Goal: Information Seeking & Learning: Learn about a topic

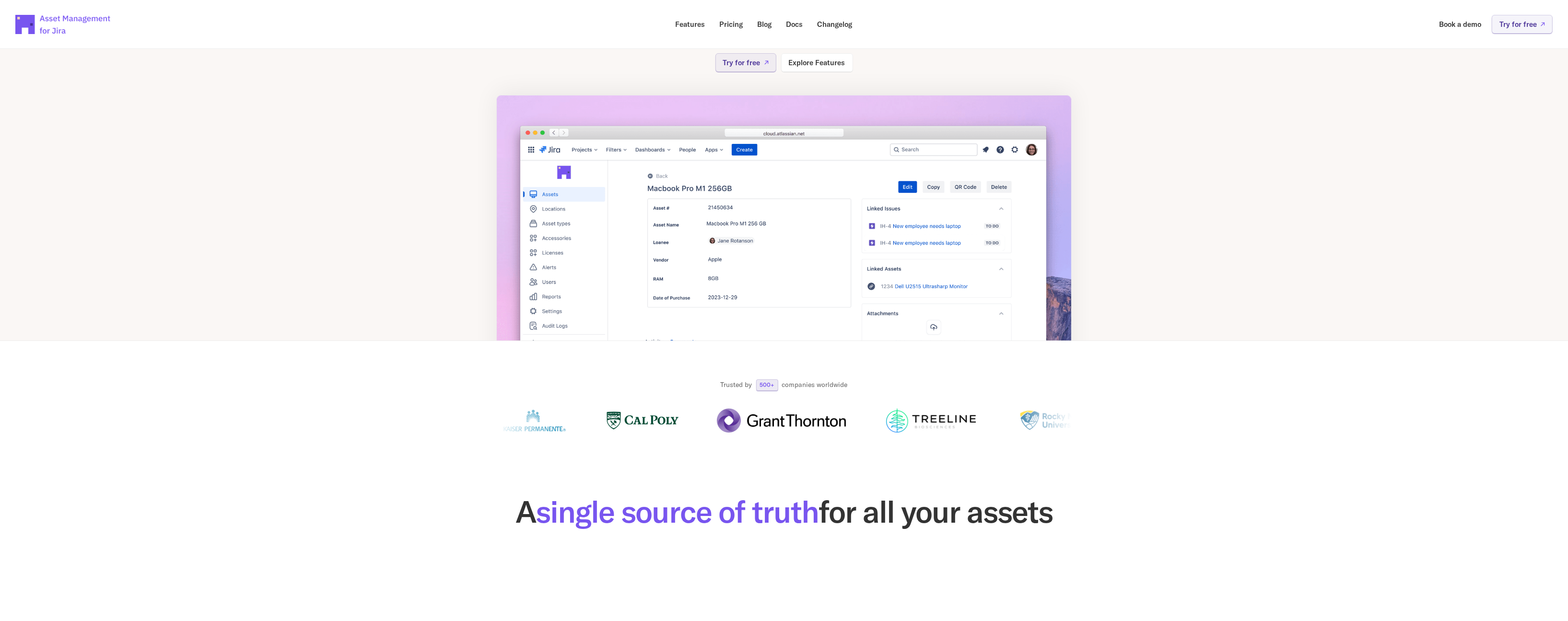
scroll to position [136, 0]
click at [818, 66] on link "Explore Features" at bounding box center [817, 62] width 72 height 19
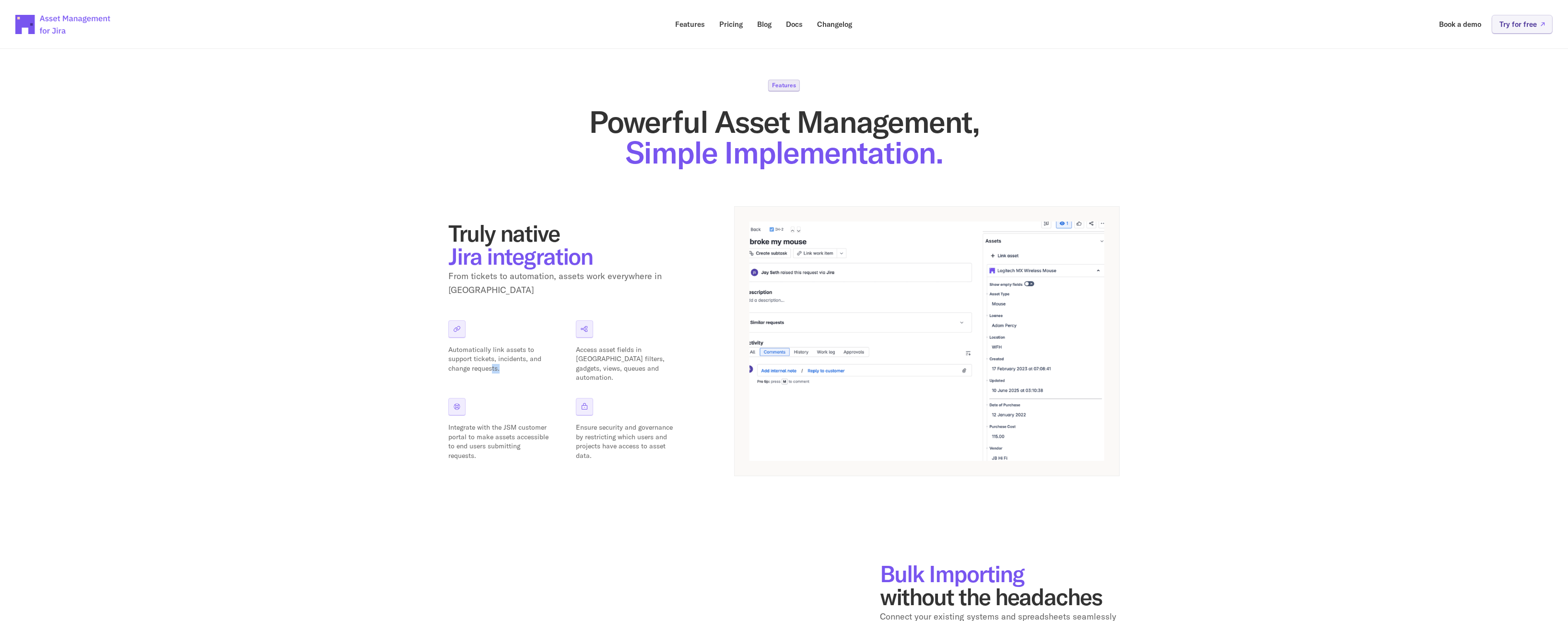
drag, startPoint x: 501, startPoint y: 363, endPoint x: 490, endPoint y: 366, distance: 11.4
click at [490, 366] on p "Automatically link assets to support tickets, incidents, and change requests." at bounding box center [499, 359] width 100 height 28
drag, startPoint x: 454, startPoint y: 342, endPoint x: 488, endPoint y: 368, distance: 42.8
click at [488, 368] on div "Automatically link assets to support tickets, incidents, and change requests." at bounding box center [505, 351] width 112 height 62
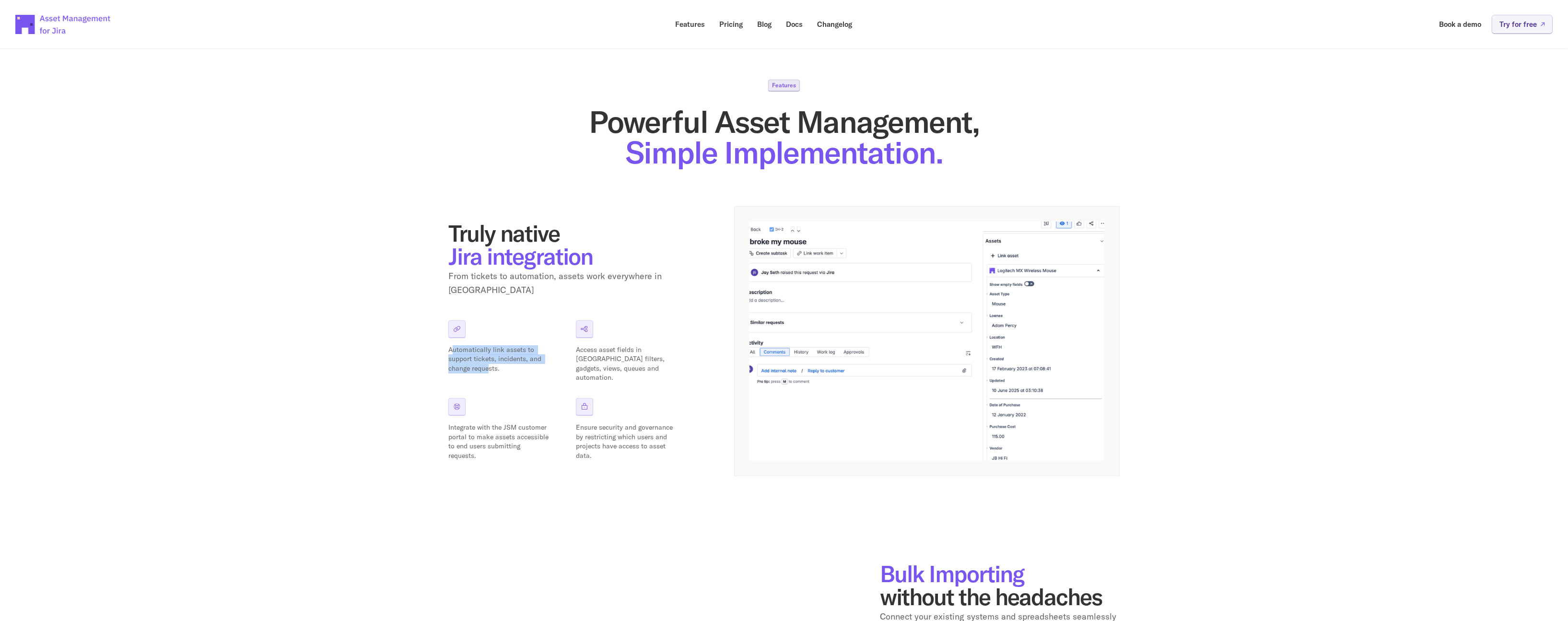
click at [488, 361] on p "Automatically link assets to support tickets, incidents, and change requests." at bounding box center [499, 359] width 100 height 28
drag, startPoint x: 433, startPoint y: 340, endPoint x: 480, endPoint y: 367, distance: 54.2
click at [480, 367] on div "Features Powerful Asset Management, Simple Implementation. Truly native Jira in…" at bounding box center [784, 592] width 1568 height 1117
click at [480, 367] on div "Automatically link assets to support tickets, incidents, and change requests." at bounding box center [505, 351] width 112 height 62
drag, startPoint x: 499, startPoint y: 363, endPoint x: 431, endPoint y: 349, distance: 69.4
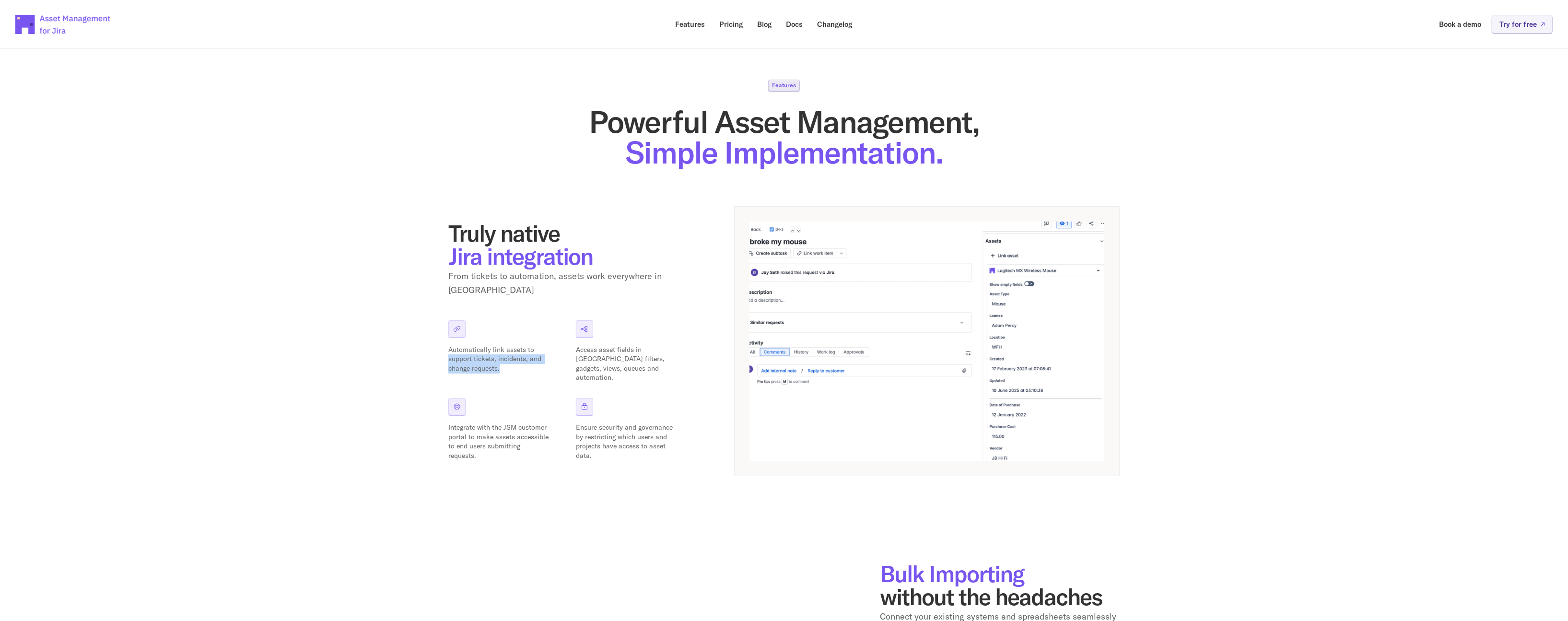
click at [431, 349] on div "Features Powerful Asset Management, Simple Implementation. Truly native Jira in…" at bounding box center [784, 592] width 1568 height 1117
click at [443, 343] on div "Features Powerful Asset Management, Simple Implementation. Truly native Jira in…" at bounding box center [784, 592] width 1568 height 1117
drag, startPoint x: 443, startPoint y: 343, endPoint x: 531, endPoint y: 360, distance: 89.6
click at [531, 360] on div "Features Powerful Asset Management, Simple Implementation. Truly native Jira in…" at bounding box center [784, 592] width 1568 height 1117
click at [527, 371] on div "Automatically link assets to support tickets, incidents, and change requests." at bounding box center [505, 351] width 112 height 62
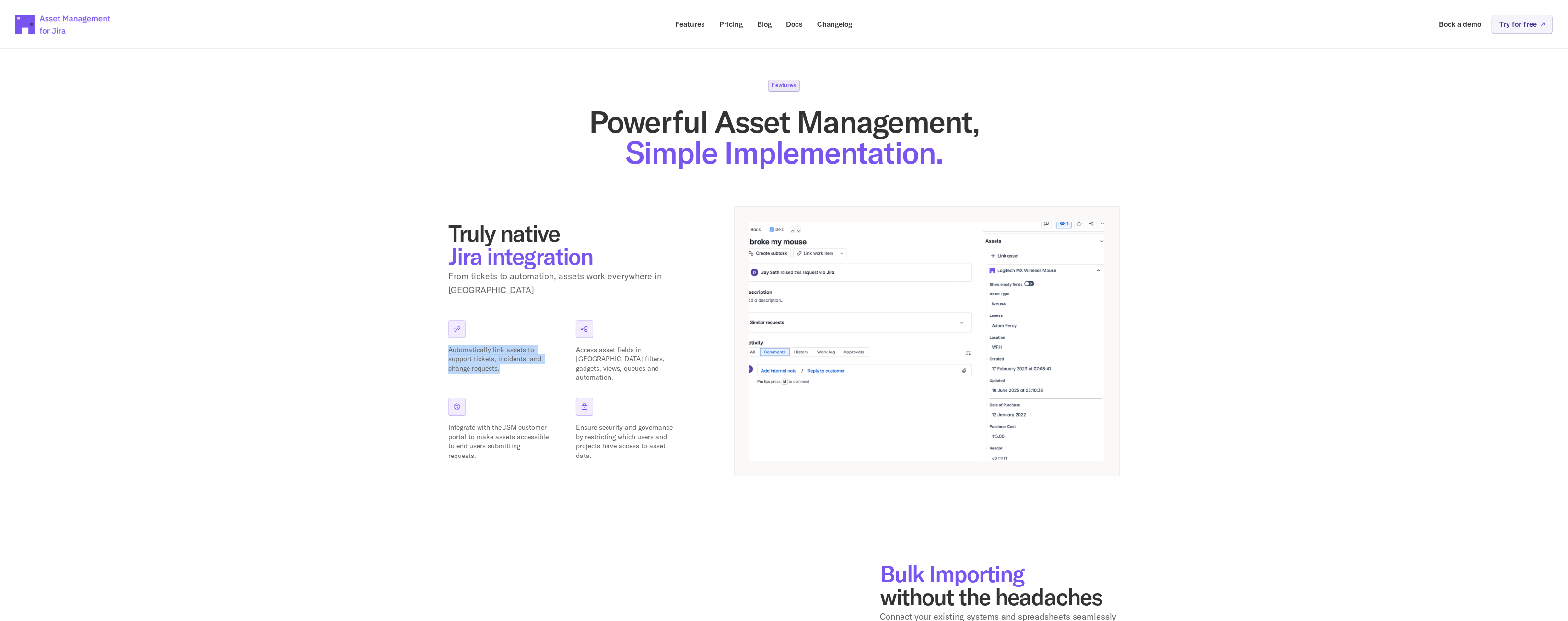
drag, startPoint x: 521, startPoint y: 361, endPoint x: 435, endPoint y: 342, distance: 88.1
click at [435, 342] on div "Features Powerful Asset Management, Simple Implementation. Truly native Jira in…" at bounding box center [784, 592] width 1568 height 1117
drag, startPoint x: 633, startPoint y: 367, endPoint x: 573, endPoint y: 348, distance: 62.9
click at [573, 348] on div "Automatically link assets to support tickets, incidents, and change requests. A…" at bounding box center [569, 390] width 240 height 141
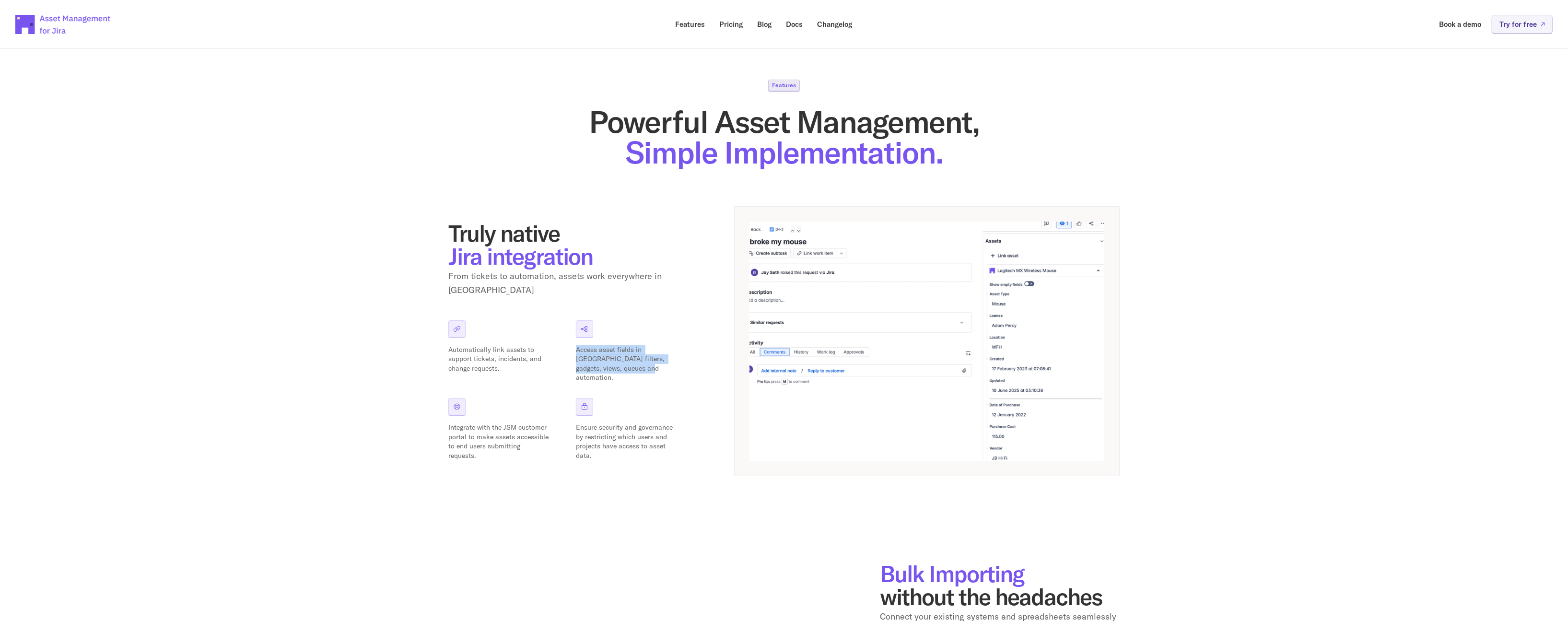
click at [601, 363] on p "Access asset fields in [GEOGRAPHIC_DATA] filters, gadgets, views, queues and au…" at bounding box center [626, 363] width 100 height 37
drag, startPoint x: 430, startPoint y: 443, endPoint x: 454, endPoint y: 421, distance: 32.6
click at [454, 423] on p "Integrate with the JSM customer portal to make assets accessible to end users s…" at bounding box center [499, 441] width 100 height 37
drag, startPoint x: 671, startPoint y: 446, endPoint x: 636, endPoint y: 417, distance: 45.5
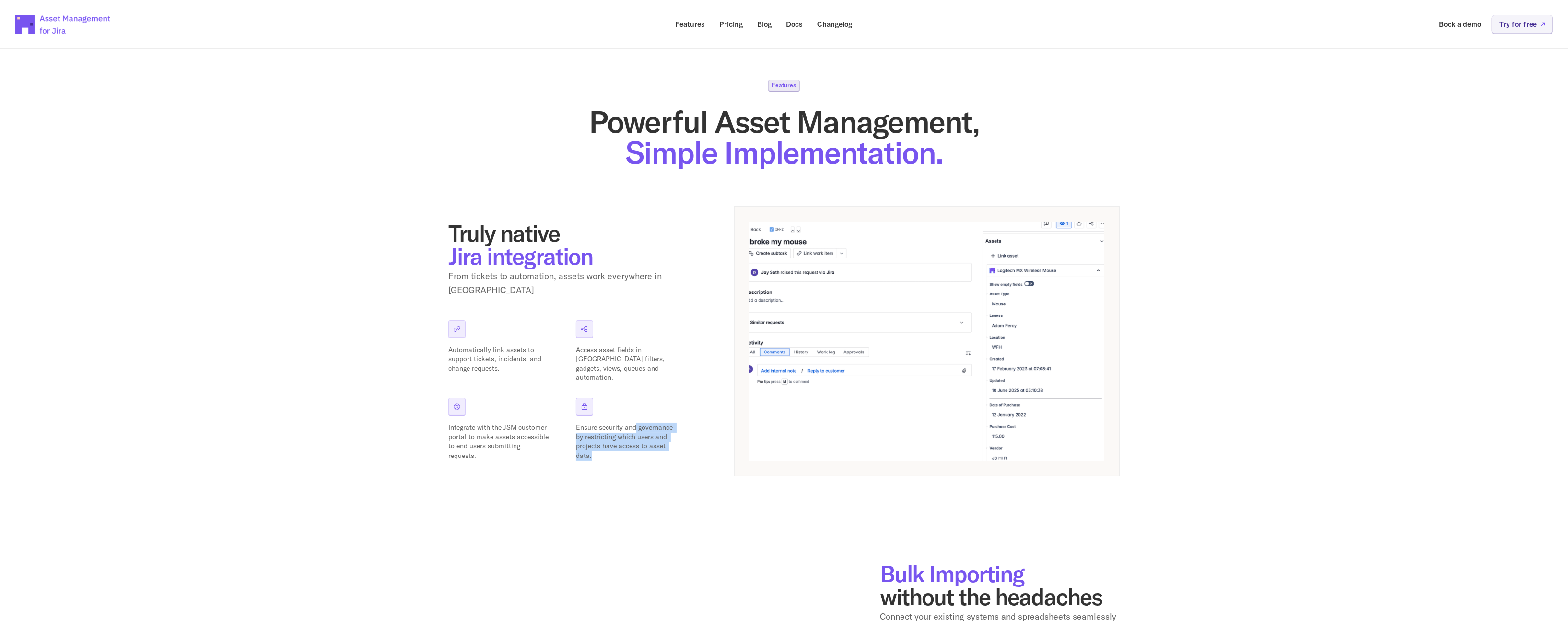
click at [636, 423] on p "Ensure security and governance by restricting which users and projects have acc…" at bounding box center [626, 441] width 100 height 37
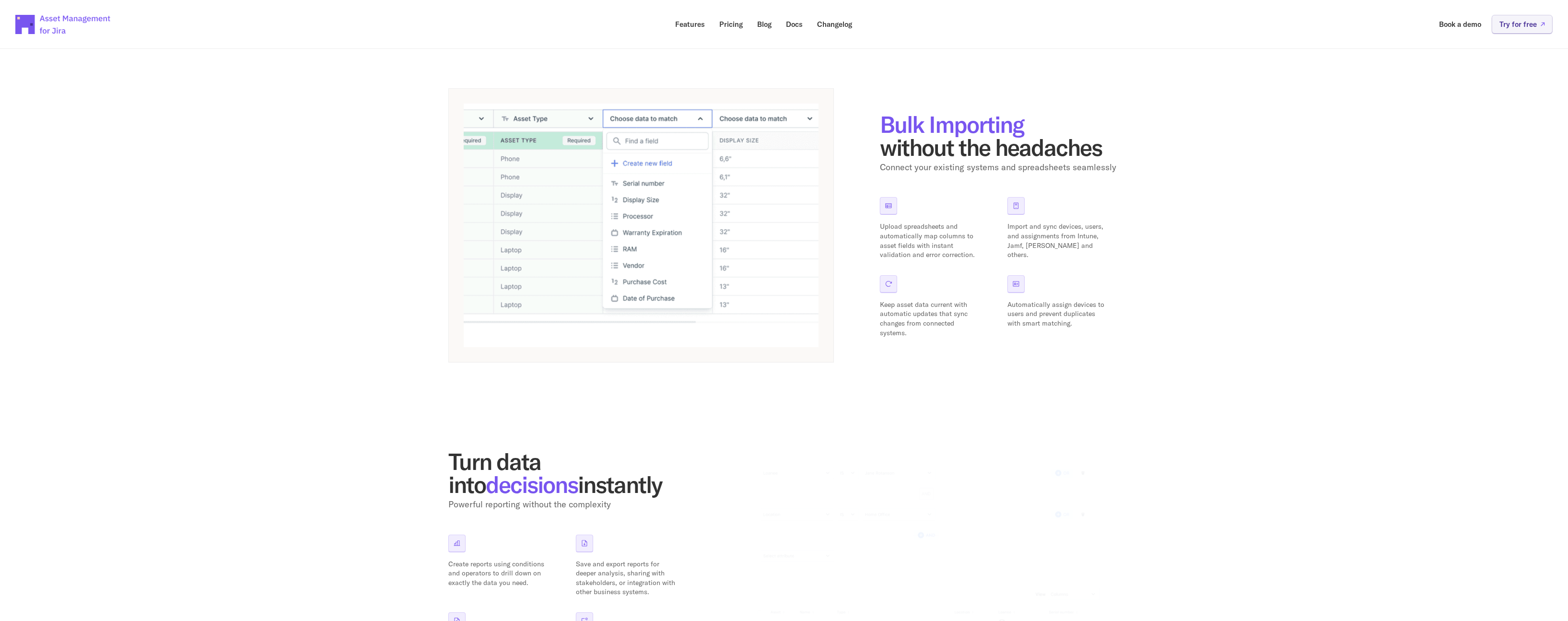
scroll to position [456, 0]
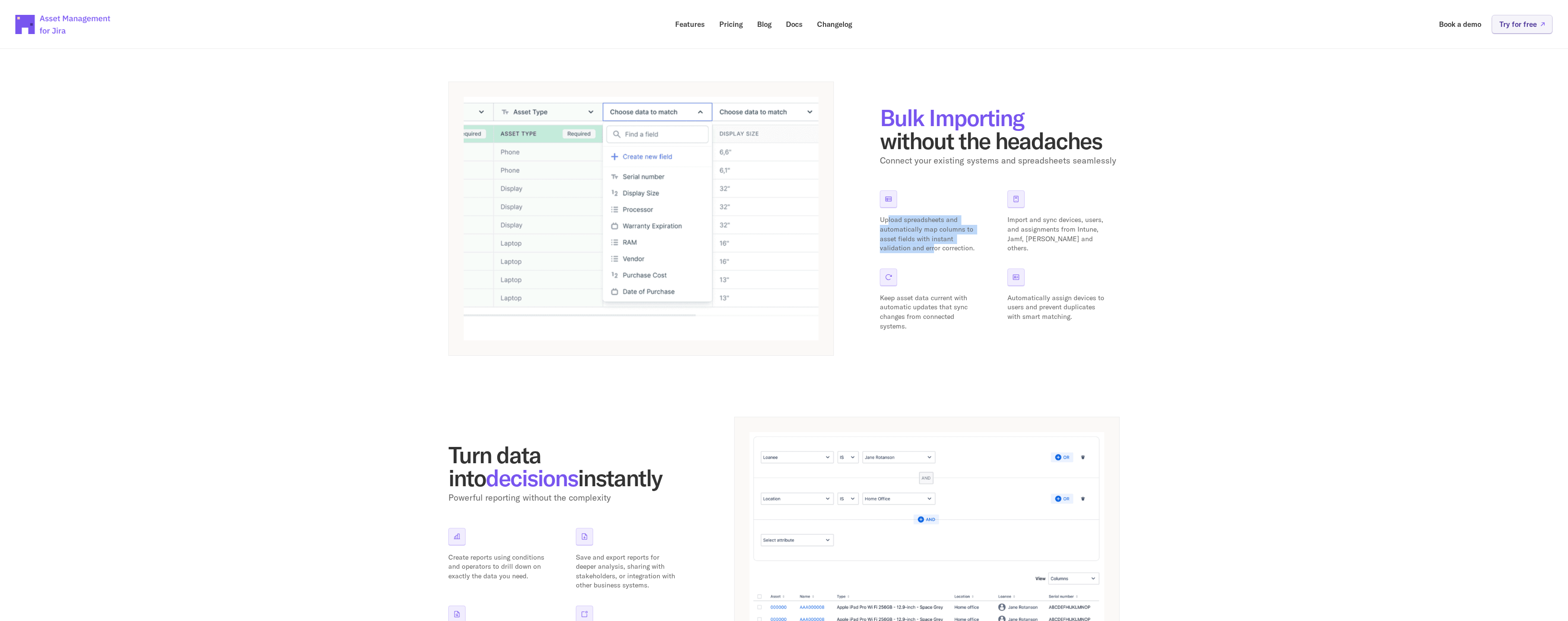
drag, startPoint x: 888, startPoint y: 220, endPoint x: 934, endPoint y: 247, distance: 53.3
click at [934, 247] on p "Upload spreadsheets and automatically map columns to asset fields with instant …" at bounding box center [929, 234] width 100 height 37
drag, startPoint x: 901, startPoint y: 231, endPoint x: 961, endPoint y: 252, distance: 63.6
click at [961, 252] on p "Upload spreadsheets and automatically map columns to asset fields with instant …" at bounding box center [929, 234] width 100 height 37
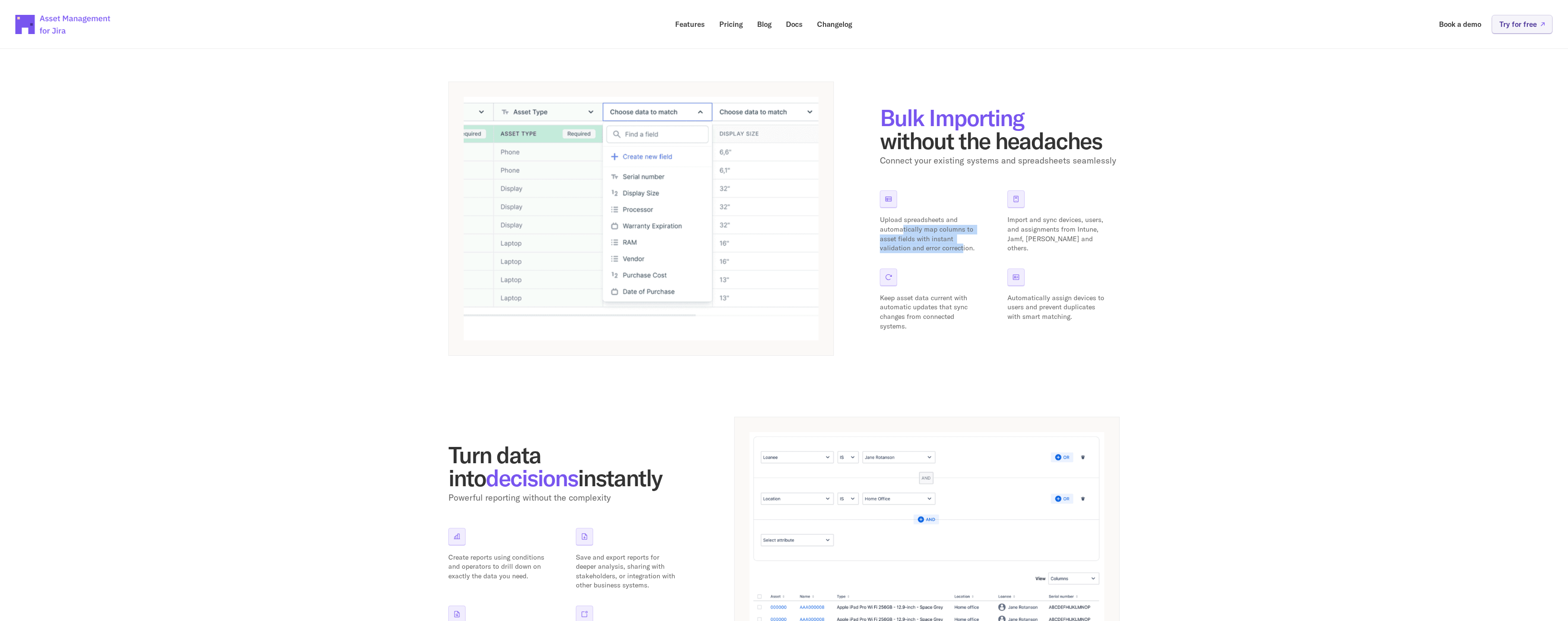
click at [961, 252] on p "Upload spreadsheets and automatically map columns to asset fields with instant …" at bounding box center [929, 234] width 100 height 37
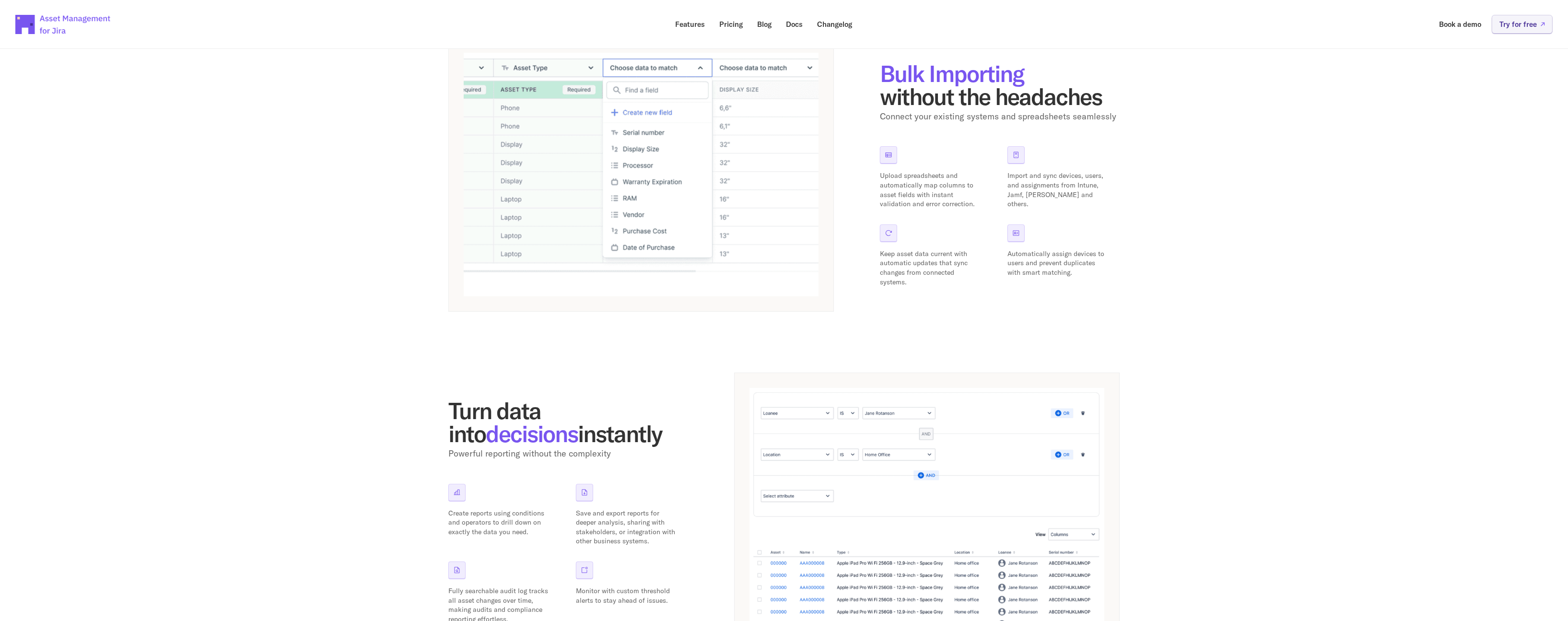
scroll to position [508, 0]
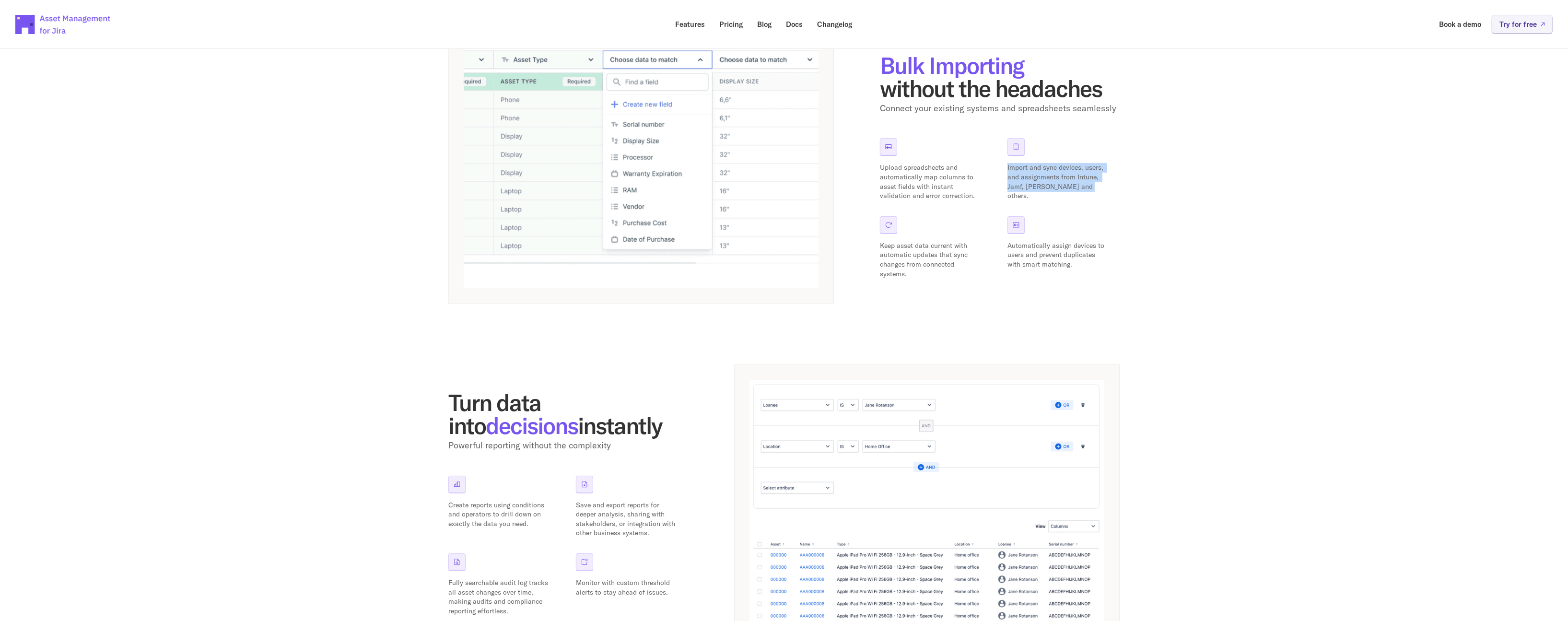
drag, startPoint x: 1089, startPoint y: 191, endPoint x: 1002, endPoint y: 157, distance: 93.4
click at [1002, 157] on div "Upload spreadsheets and automatically map columns to asset fields with instant …" at bounding box center [999, 208] width 240 height 141
click at [898, 252] on p "Keep asset data current with automatic updates that sync changes from connected…" at bounding box center [929, 259] width 100 height 37
drag, startPoint x: 912, startPoint y: 273, endPoint x: 880, endPoint y: 245, distance: 42.5
click at [880, 245] on p "Keep asset data current with automatic updates that sync changes from connected…" at bounding box center [929, 259] width 100 height 37
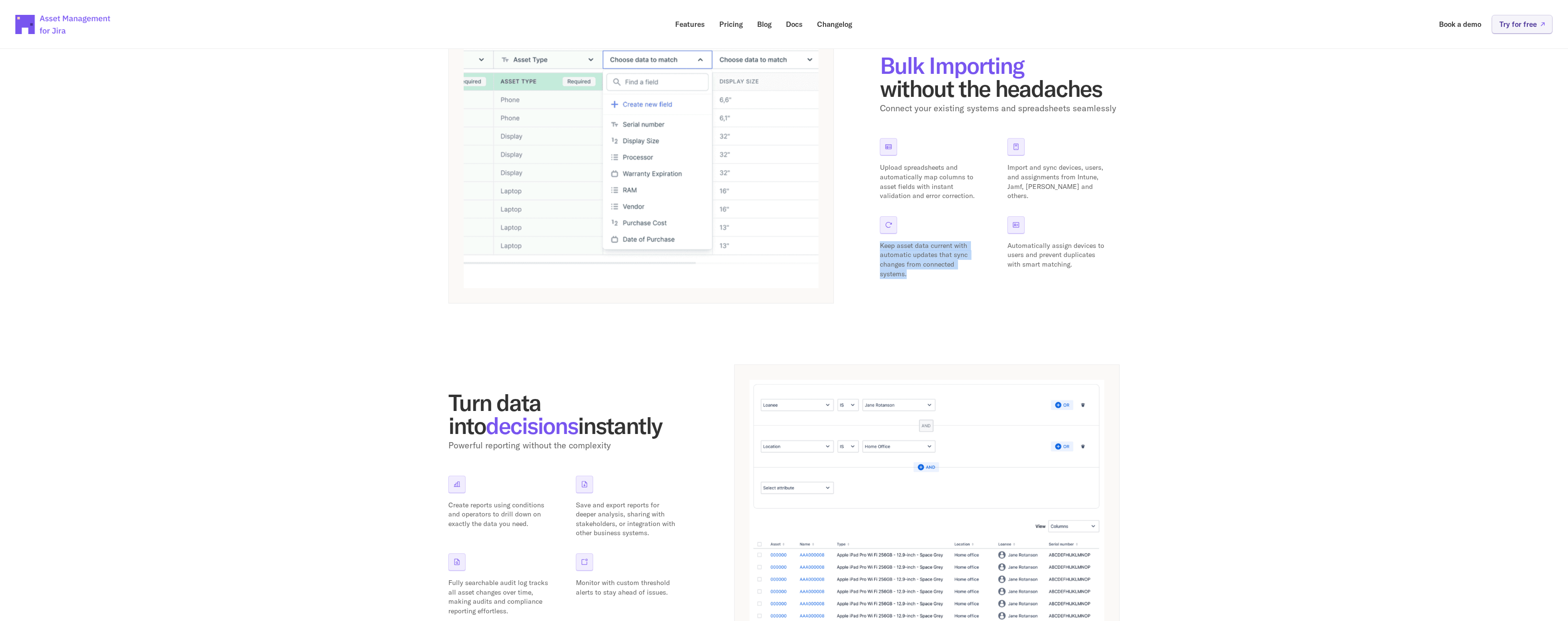
click at [880, 245] on p "Keep asset data current with automatic updates that sync changes from connected…" at bounding box center [929, 259] width 100 height 37
drag, startPoint x: 1037, startPoint y: 259, endPoint x: 1060, endPoint y: 267, distance: 24.4
click at [1060, 267] on p "Automatically assign devices to users and prevent duplicates with smart matchin…" at bounding box center [1057, 255] width 100 height 28
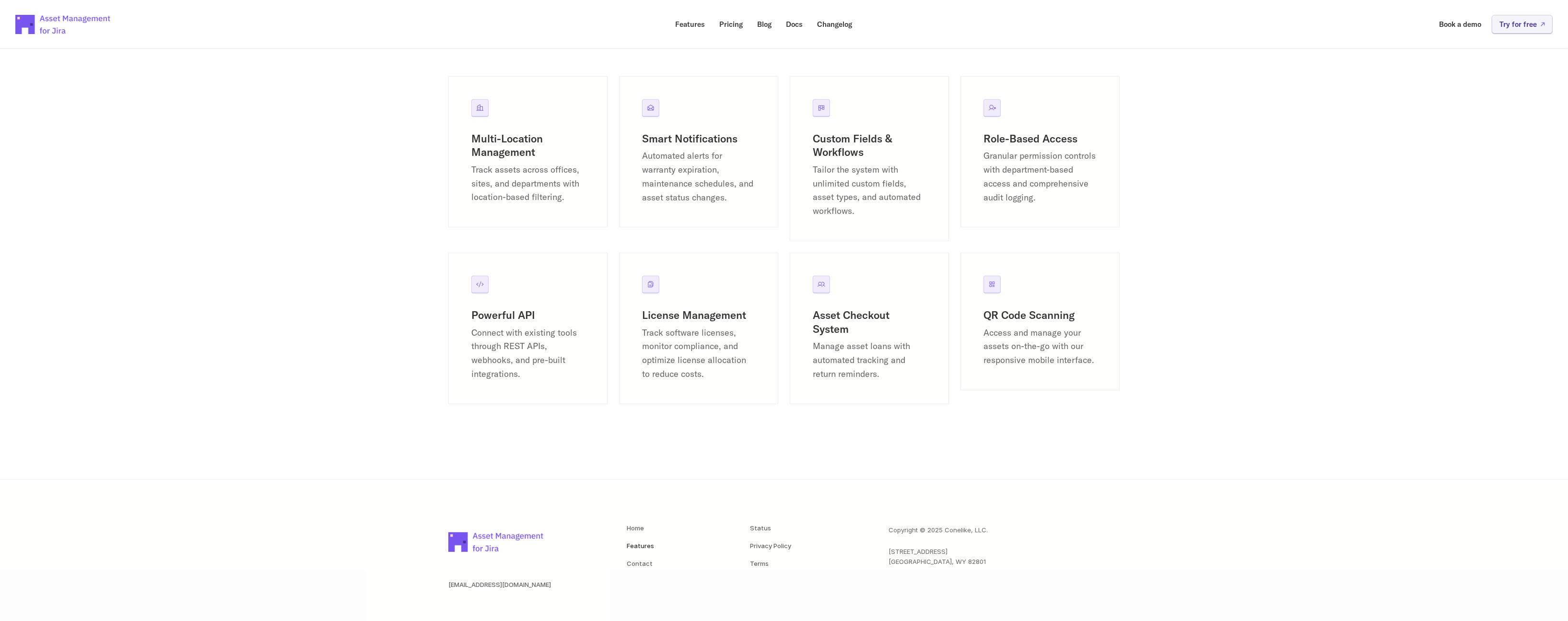
scroll to position [1158, 0]
